Goal: Task Accomplishment & Management: Manage account settings

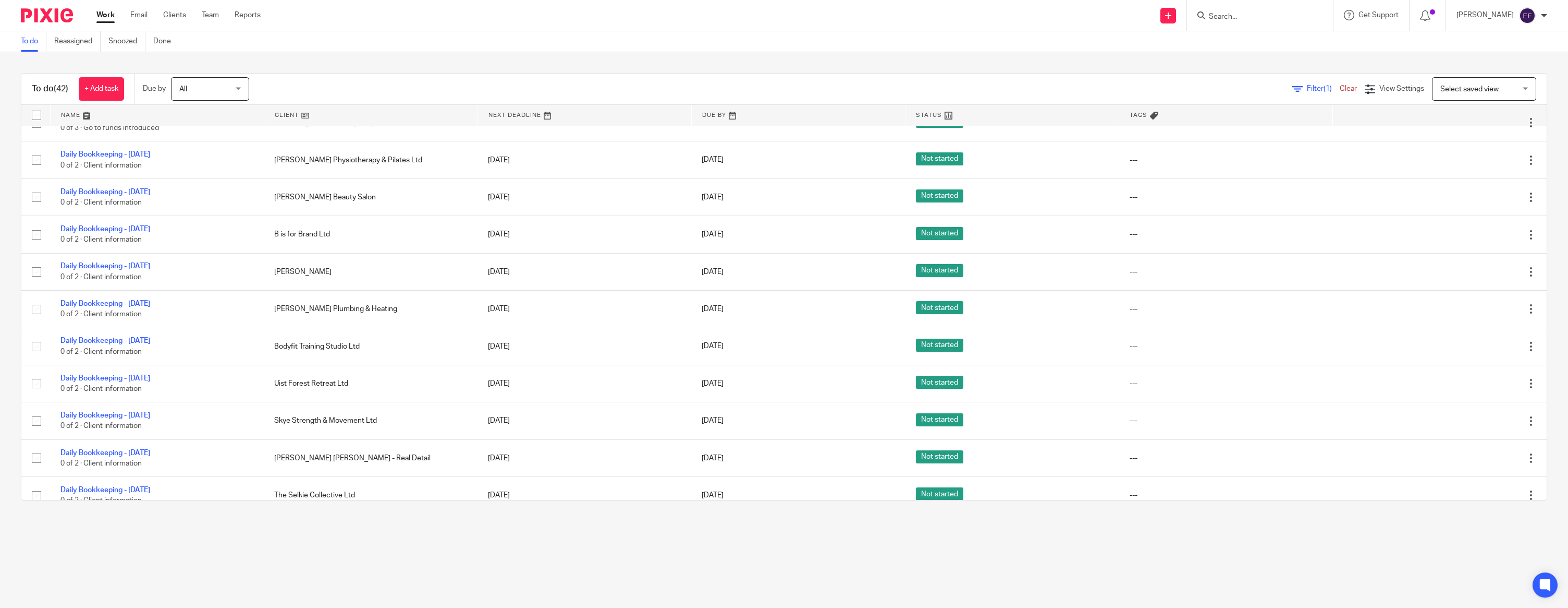
scroll to position [250, 0]
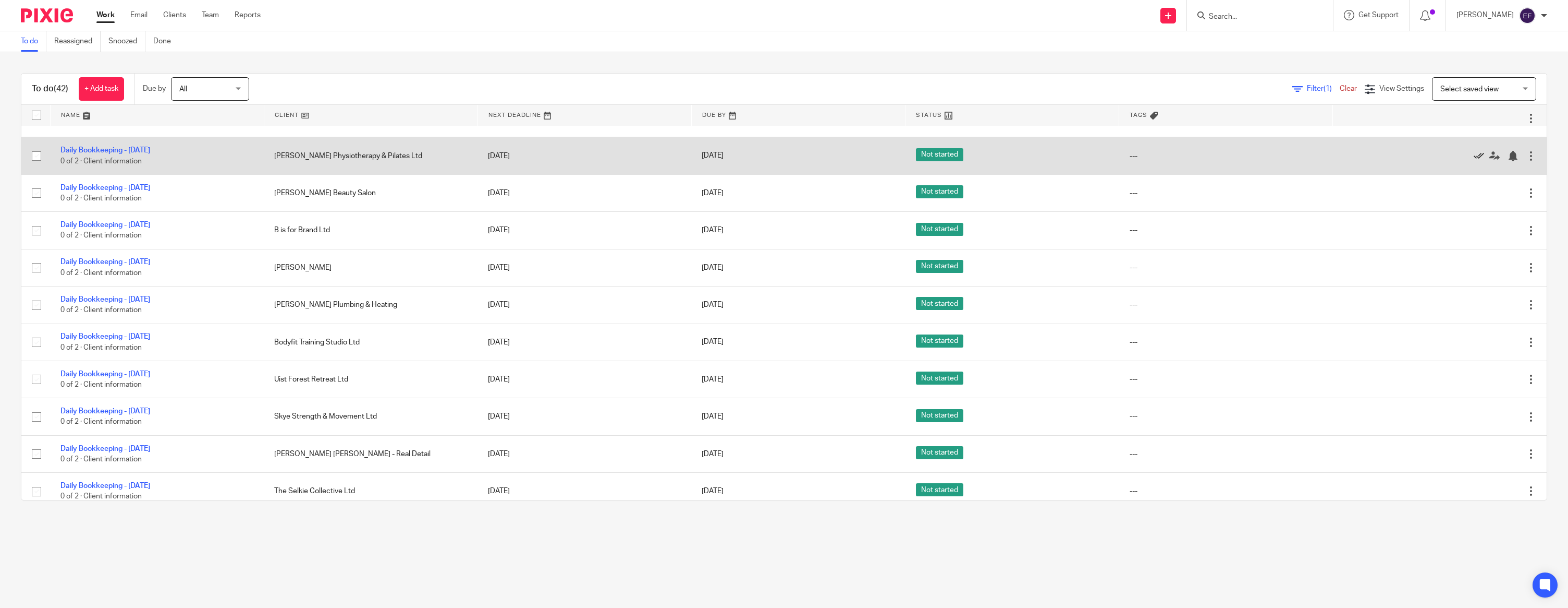
click at [1475, 158] on icon at bounding box center [1479, 155] width 11 height 11
click at [1478, 158] on icon at bounding box center [1479, 155] width 11 height 11
click at [1481, 158] on icon at bounding box center [1479, 155] width 11 height 11
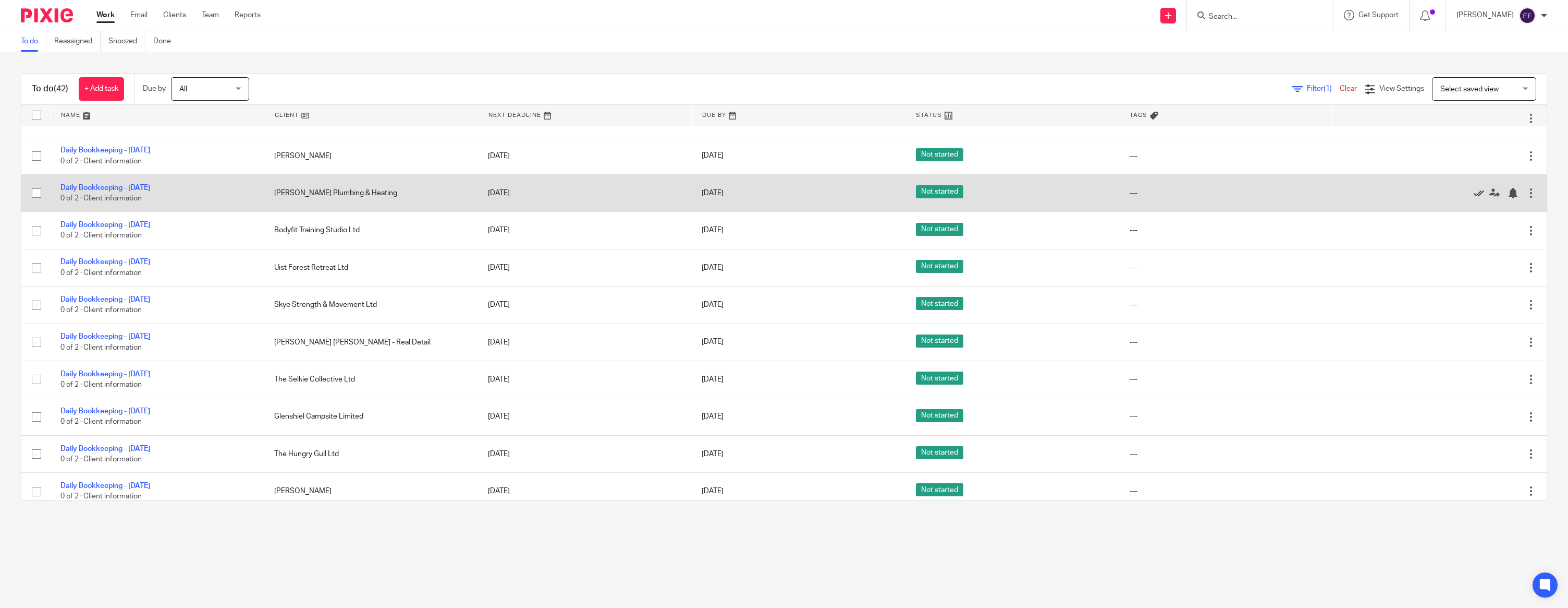
click at [1476, 197] on icon at bounding box center [1479, 193] width 11 height 11
click at [1480, 196] on icon at bounding box center [1479, 193] width 11 height 11
click at [1480, 197] on icon at bounding box center [1479, 193] width 11 height 11
click at [1477, 196] on icon at bounding box center [1479, 193] width 11 height 11
click at [1476, 197] on icon at bounding box center [1479, 193] width 11 height 11
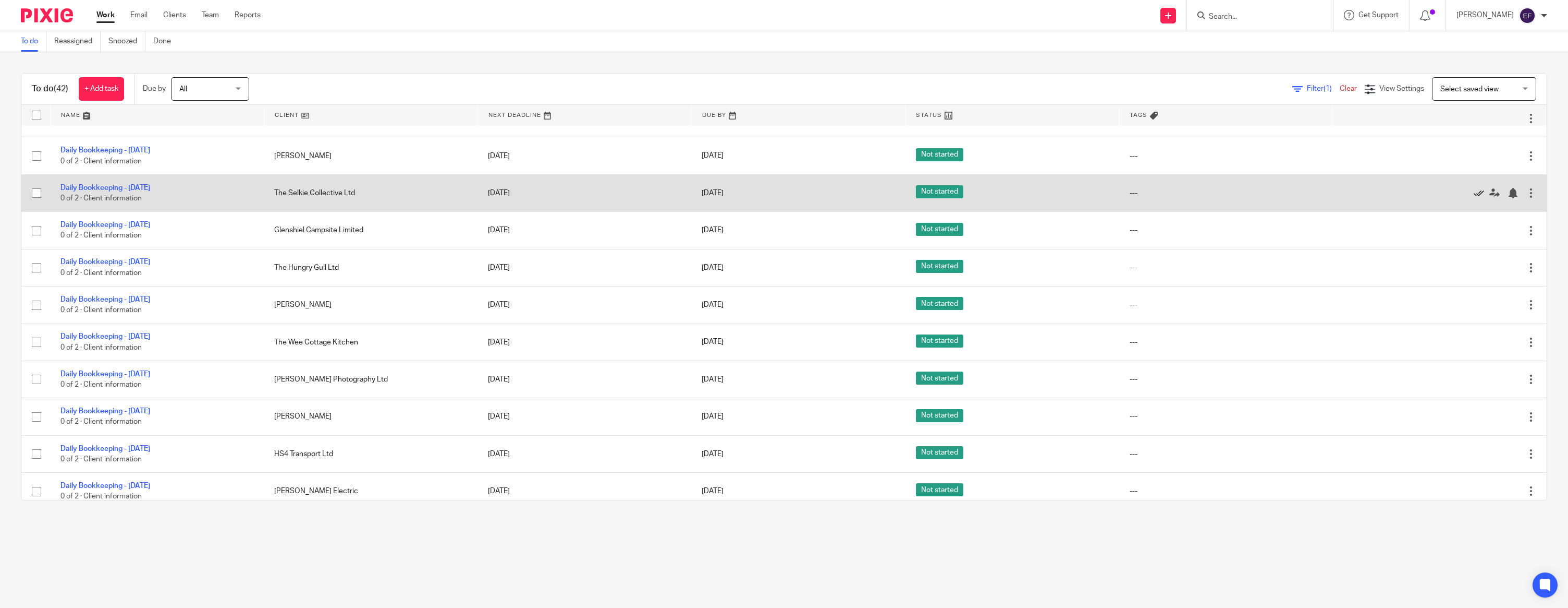
click at [1477, 196] on icon at bounding box center [1479, 193] width 11 height 11
click at [1478, 196] on icon at bounding box center [1479, 193] width 11 height 11
click at [1478, 197] on icon at bounding box center [1479, 193] width 11 height 11
click at [1479, 197] on icon at bounding box center [1479, 193] width 11 height 11
click at [1480, 194] on icon at bounding box center [1479, 193] width 11 height 11
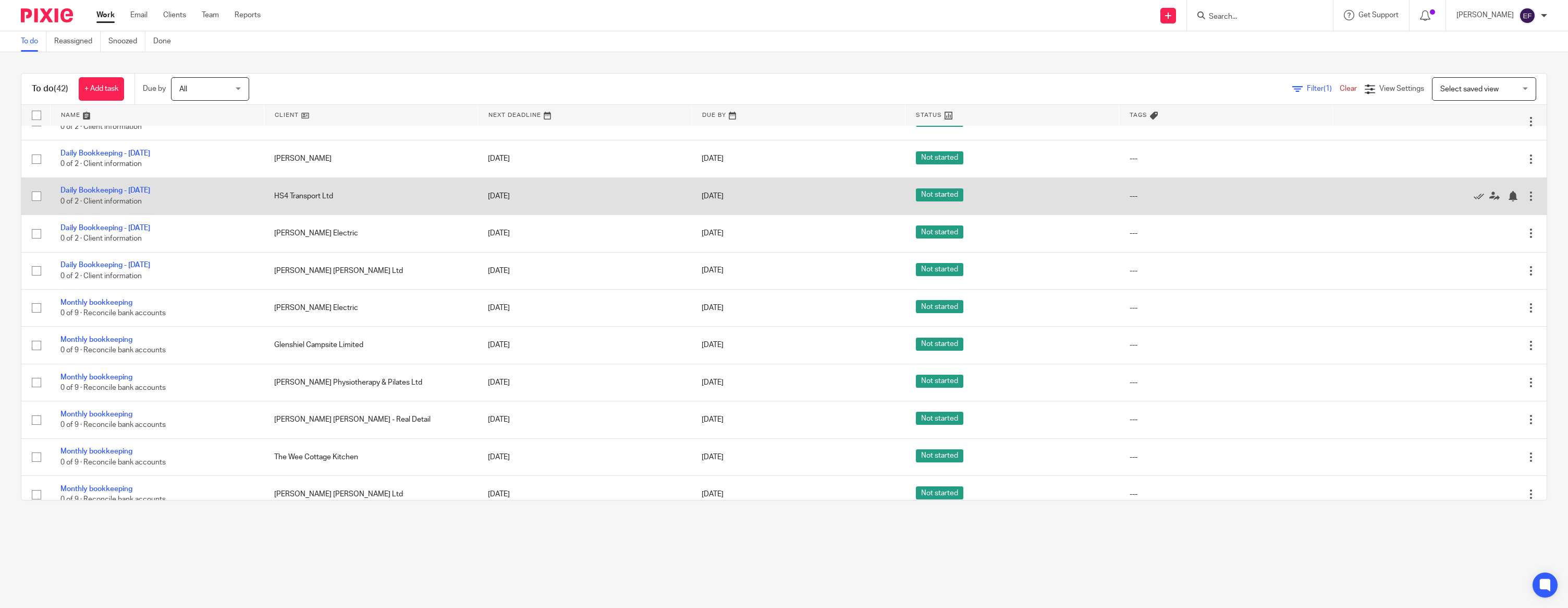
scroll to position [321, 0]
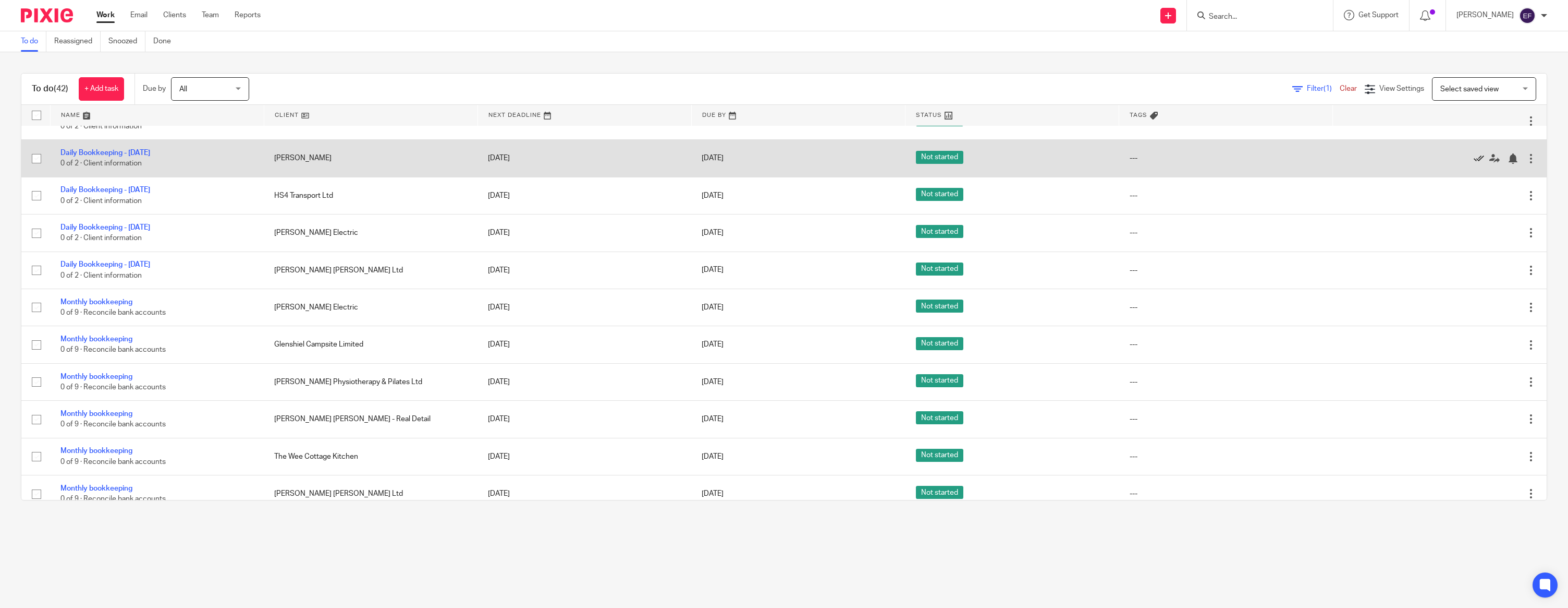
click at [1481, 162] on icon at bounding box center [1479, 158] width 11 height 11
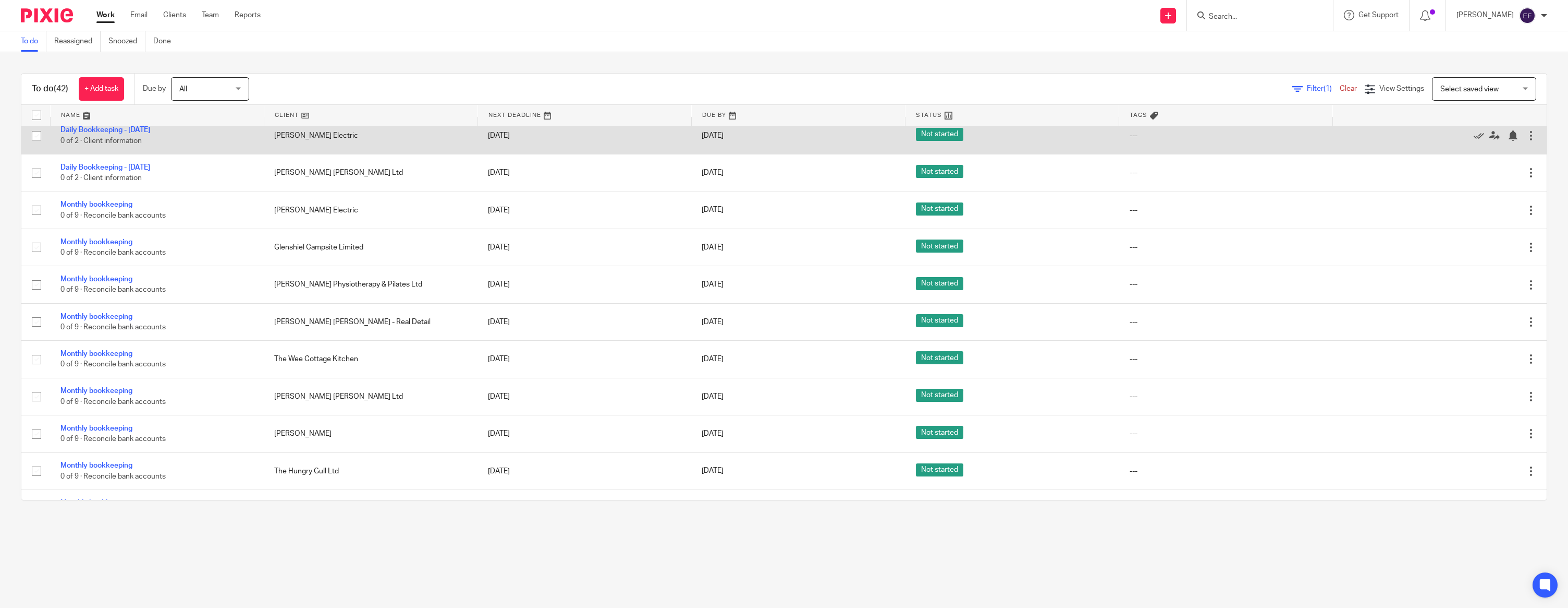
scroll to position [382, 0]
click at [1477, 140] on icon at bounding box center [1479, 135] width 11 height 11
click at [1478, 138] on icon at bounding box center [1479, 135] width 11 height 11
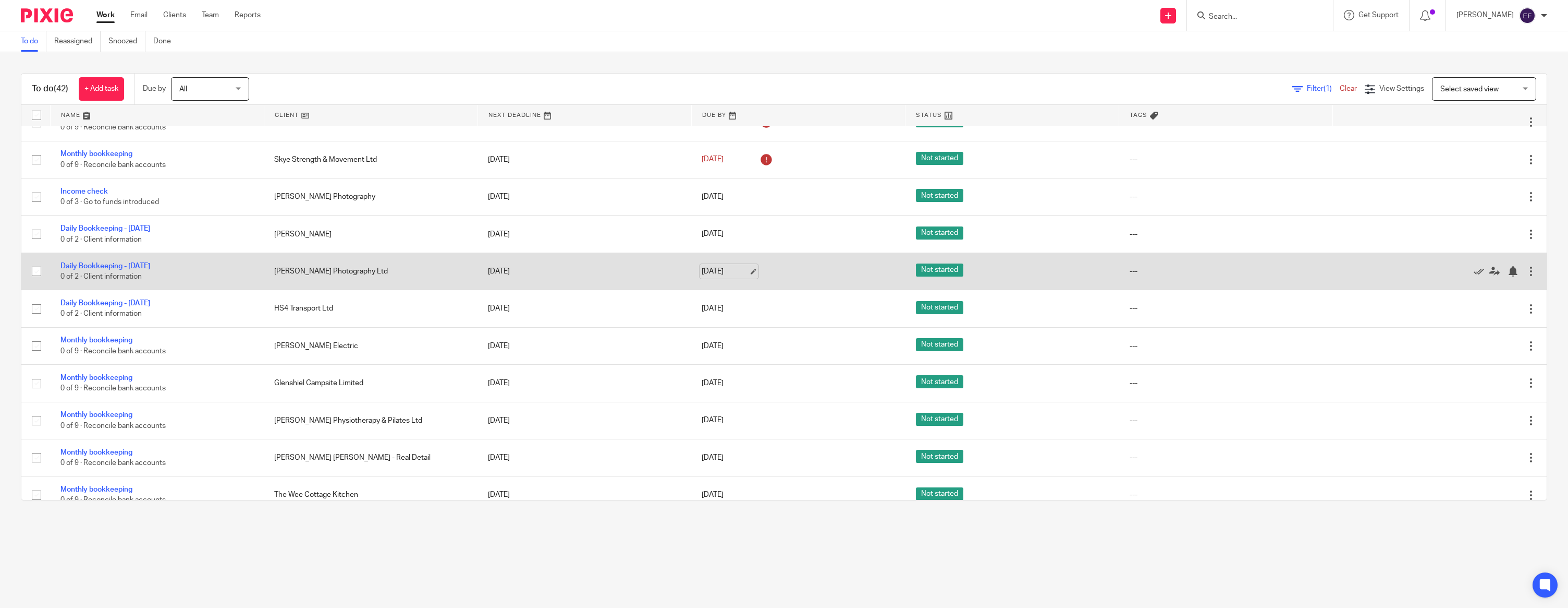
scroll to position [173, 0]
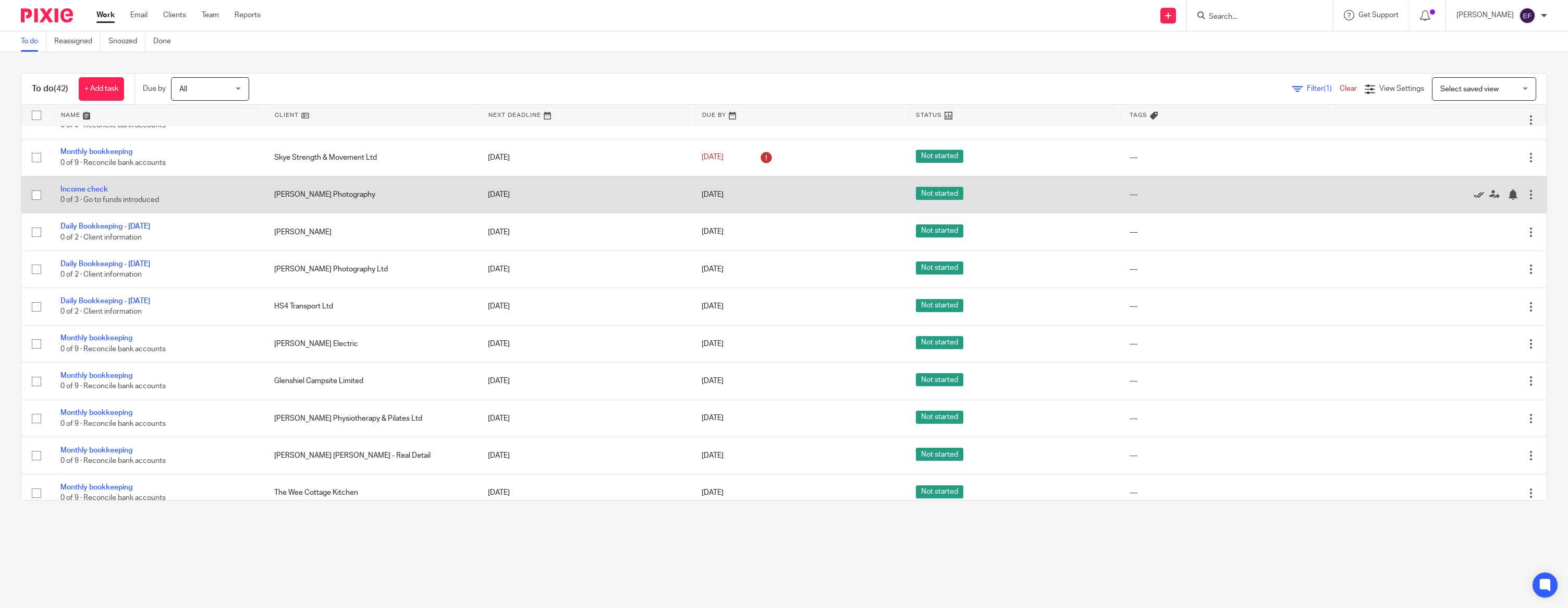
click at [1479, 199] on icon at bounding box center [1479, 194] width 11 height 11
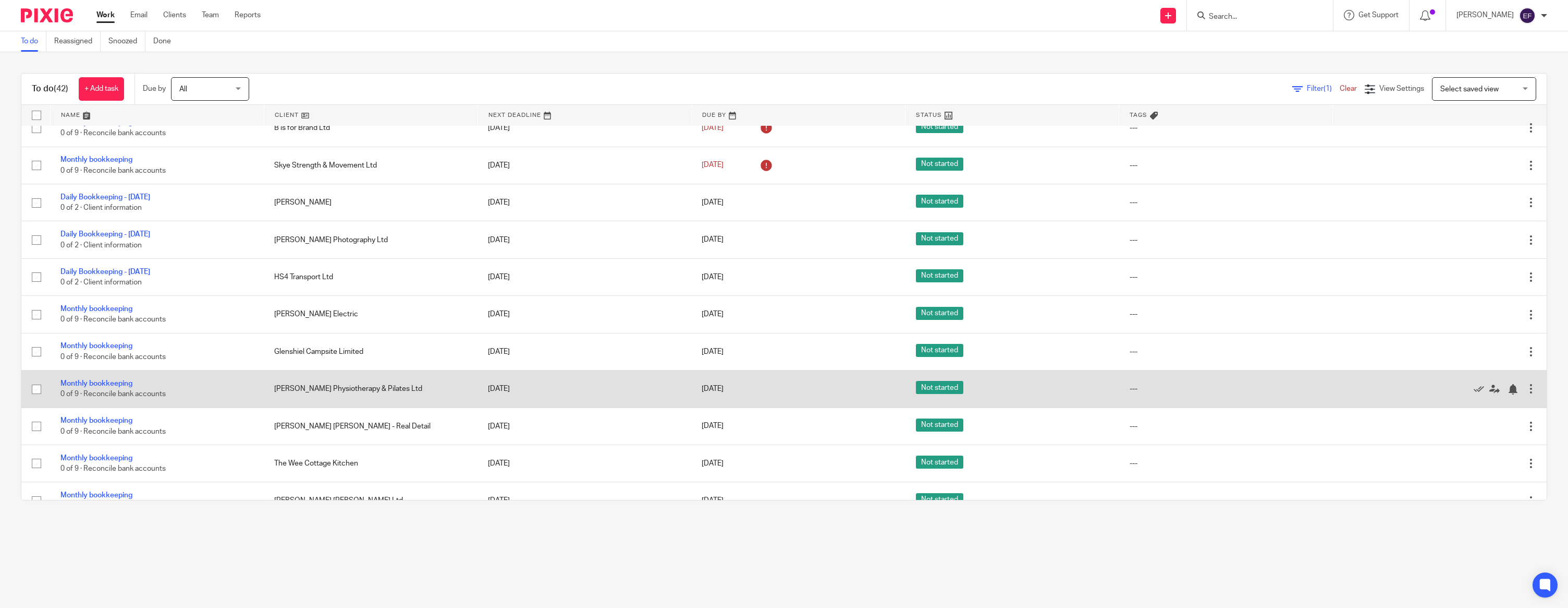
scroll to position [154, 0]
